Goal: Transaction & Acquisition: Purchase product/service

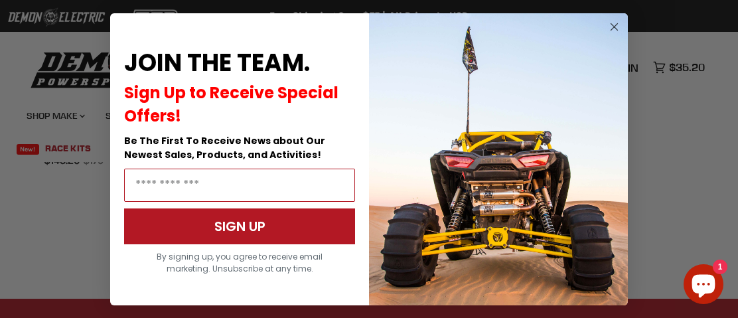
scroll to position [1247, 0]
